Goal: Answer question/provide support

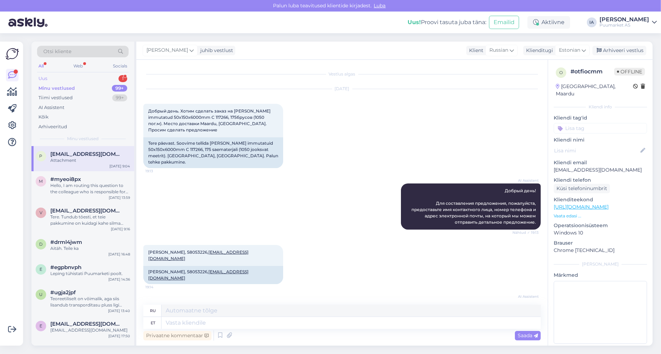
scroll to position [149, 0]
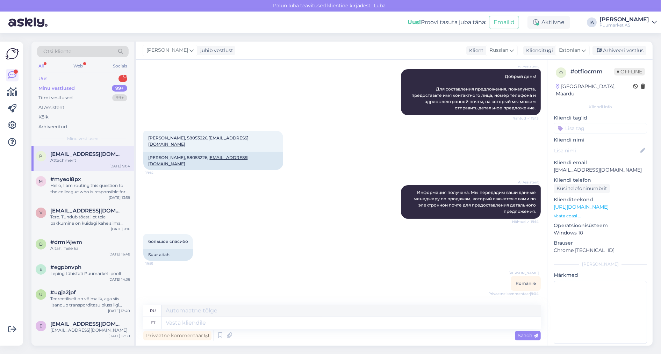
click at [59, 84] on div "Uus 1" at bounding box center [83, 79] width 92 height 10
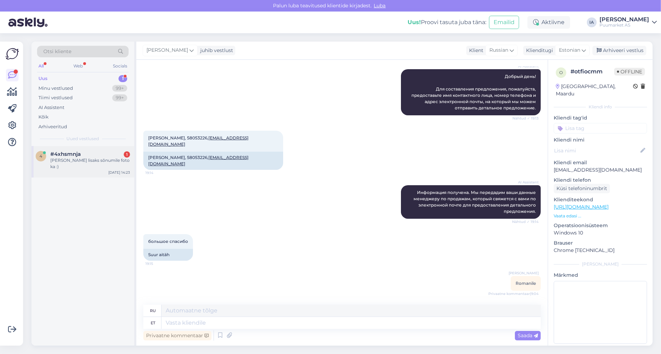
click at [81, 157] on div "#4xhsmnja 1" at bounding box center [90, 154] width 80 height 6
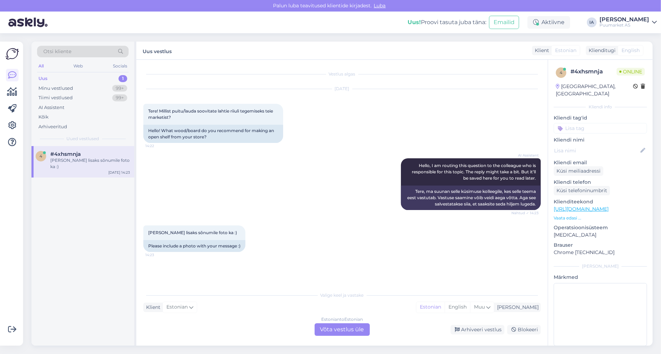
scroll to position [17, 0]
drag, startPoint x: 149, startPoint y: 99, endPoint x: 232, endPoint y: 103, distance: 82.6
click at [232, 104] on div "Tere! Millist puitu/lauda soovitate lahtie riiuli tegemiseks teie marketist? 14…" at bounding box center [213, 114] width 140 height 21
copy span "Tere! Millist puitu/lauda soovitate lahtie riiuli tegemiseks teie marketist?"
click at [344, 332] on div "Estonian to Estonian Võta vestlus üle" at bounding box center [342, 329] width 55 height 13
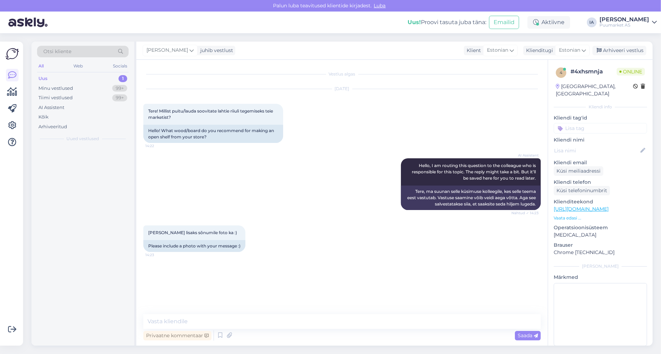
scroll to position [0, 0]
click at [250, 322] on textarea at bounding box center [342, 321] width 398 height 15
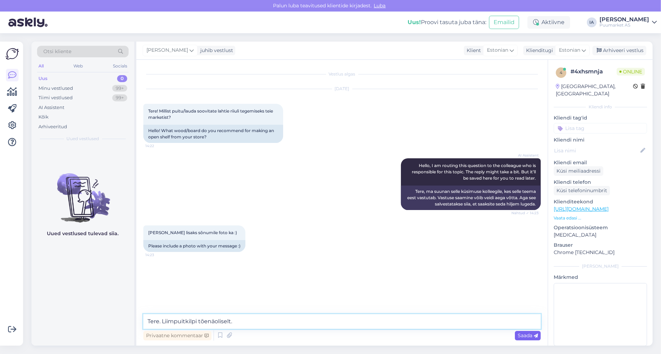
type textarea "Tere. Liimpuitkilpi tõenäoliselt."
click at [531, 335] on span "Saada" at bounding box center [528, 336] width 20 height 6
click at [208, 322] on textarea at bounding box center [342, 321] width 398 height 15
paste textarea "[URL][DOMAIN_NAME]"
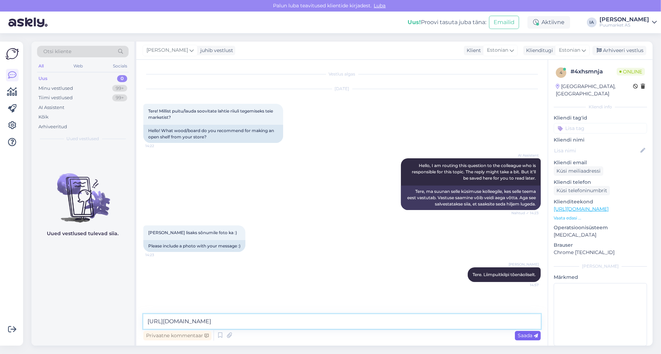
type textarea "[URL][DOMAIN_NAME]"
click at [520, 336] on span "Saada" at bounding box center [528, 336] width 20 height 6
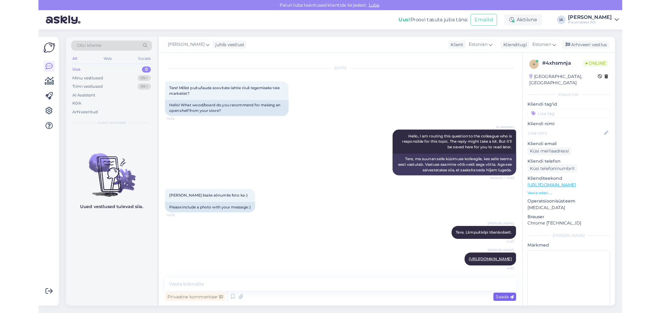
scroll to position [61, 0]
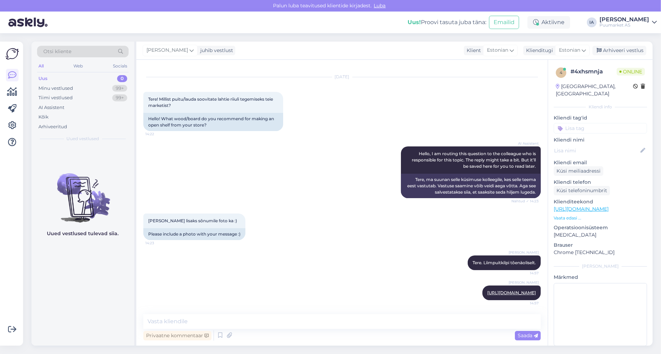
click at [581, 220] on p "Vaata edasi ..." at bounding box center [600, 218] width 93 height 6
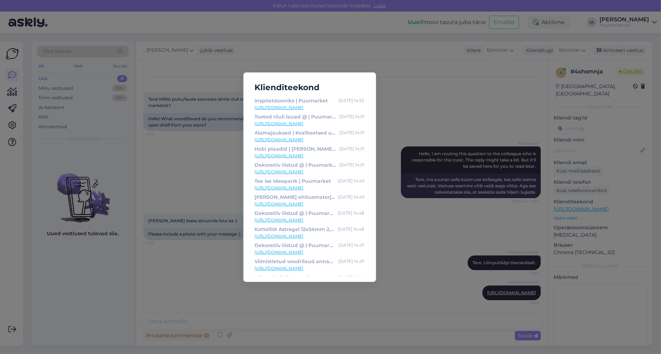
click at [385, 185] on div "Klienditeekond Inspiratsiooniks | Puumarket [DATE] 14:52 [URL][DOMAIN_NAME] Too…" at bounding box center [330, 177] width 661 height 354
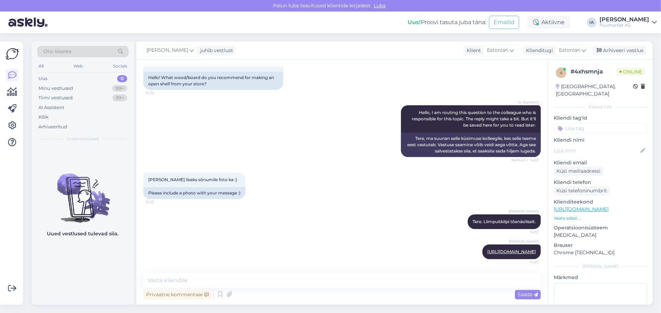
scroll to position [102, 0]
